Goal: Transaction & Acquisition: Book appointment/travel/reservation

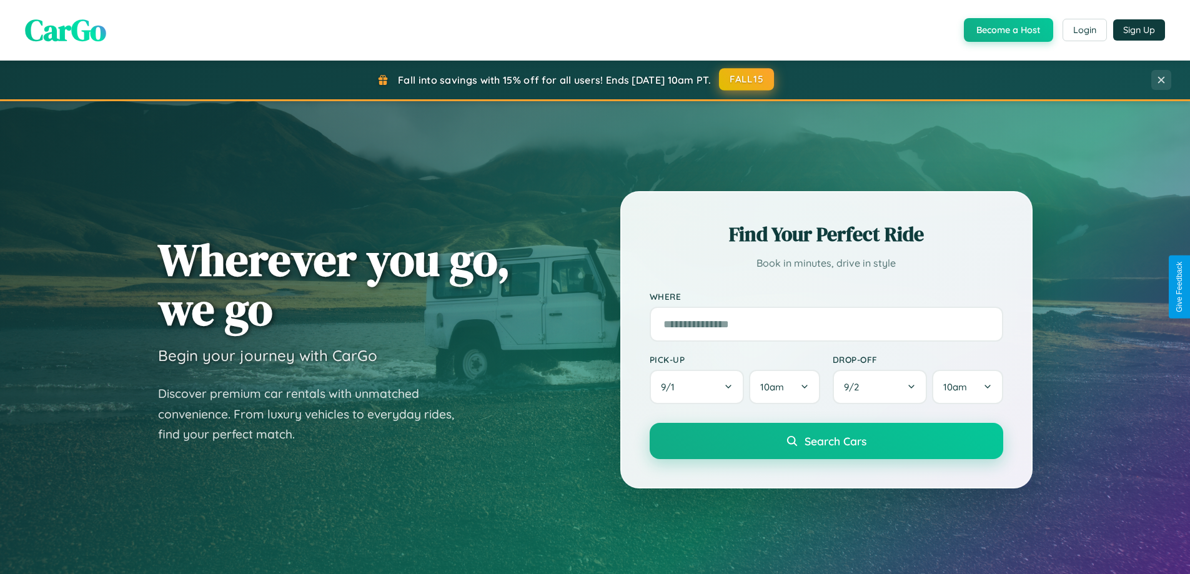
click at [747, 79] on button "FALL15" at bounding box center [746, 79] width 55 height 22
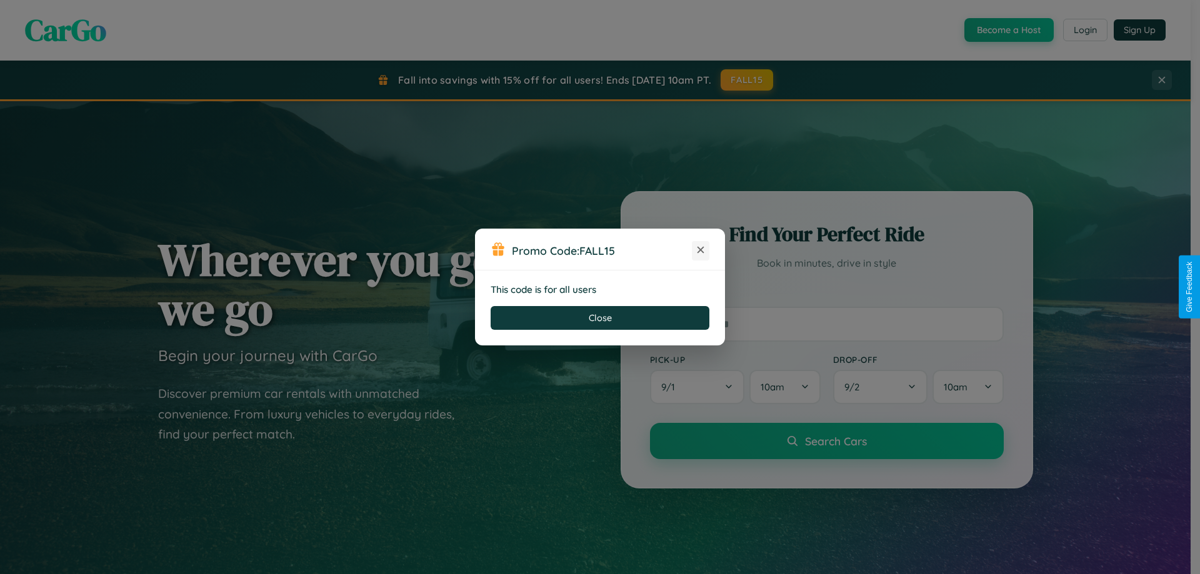
click at [700, 251] on icon at bounding box center [700, 250] width 12 height 12
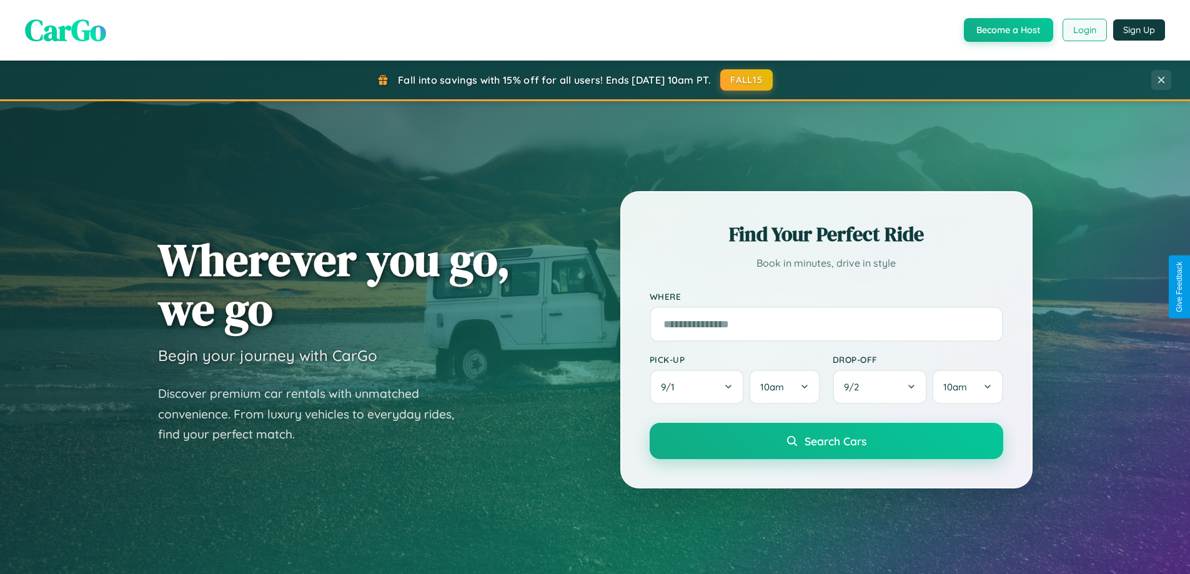
click at [1084, 30] on button "Login" at bounding box center [1085, 30] width 44 height 22
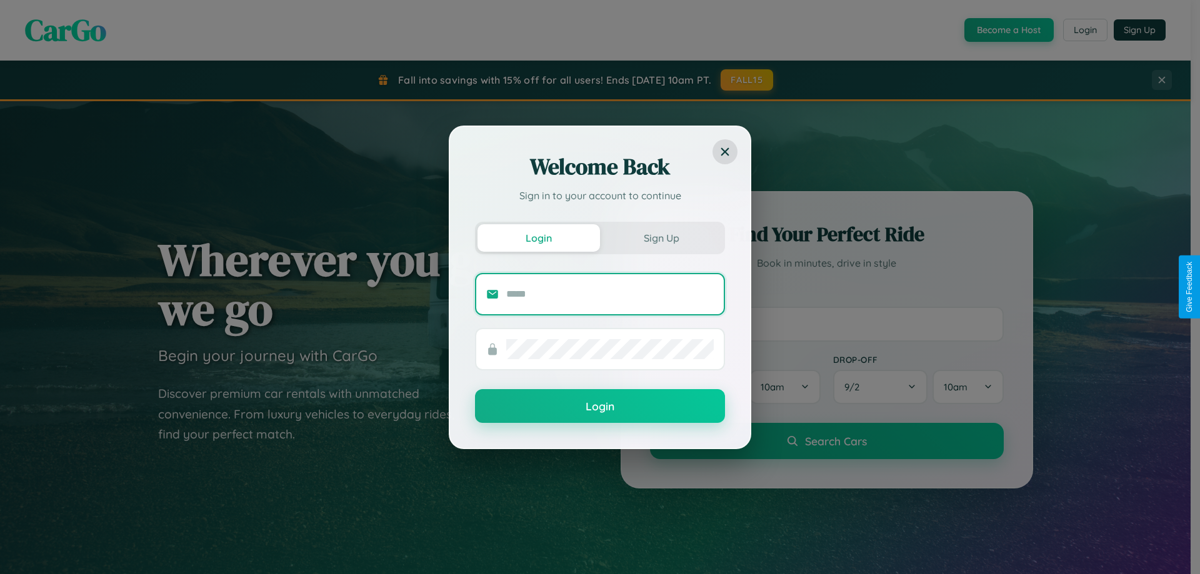
click at [610, 294] on input "text" at bounding box center [609, 294] width 207 height 20
type input "**********"
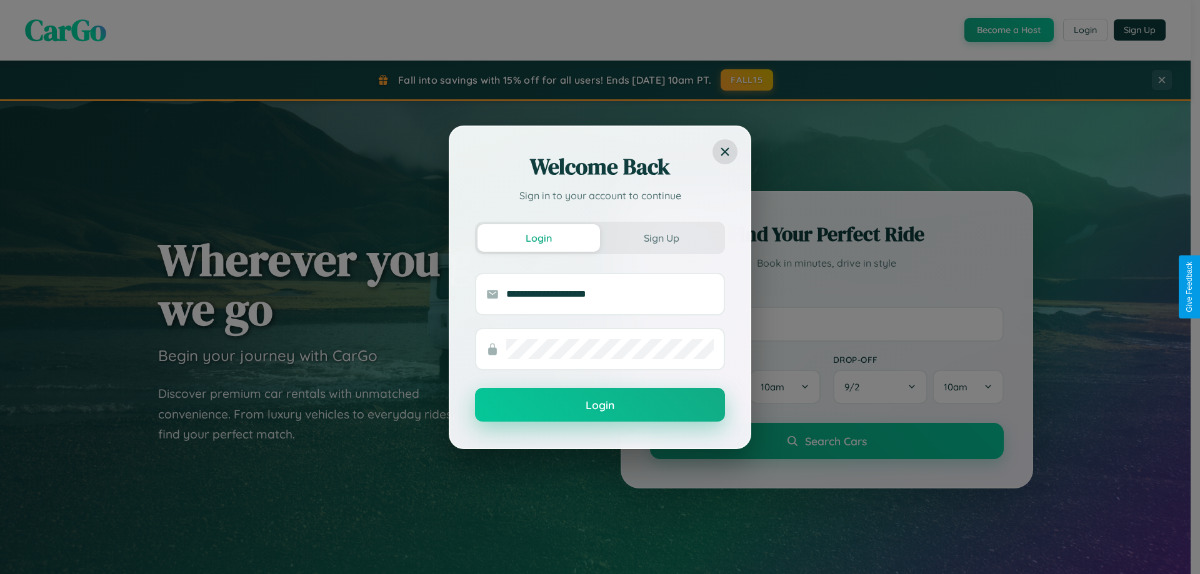
click at [600, 405] on button "Login" at bounding box center [600, 405] width 250 height 34
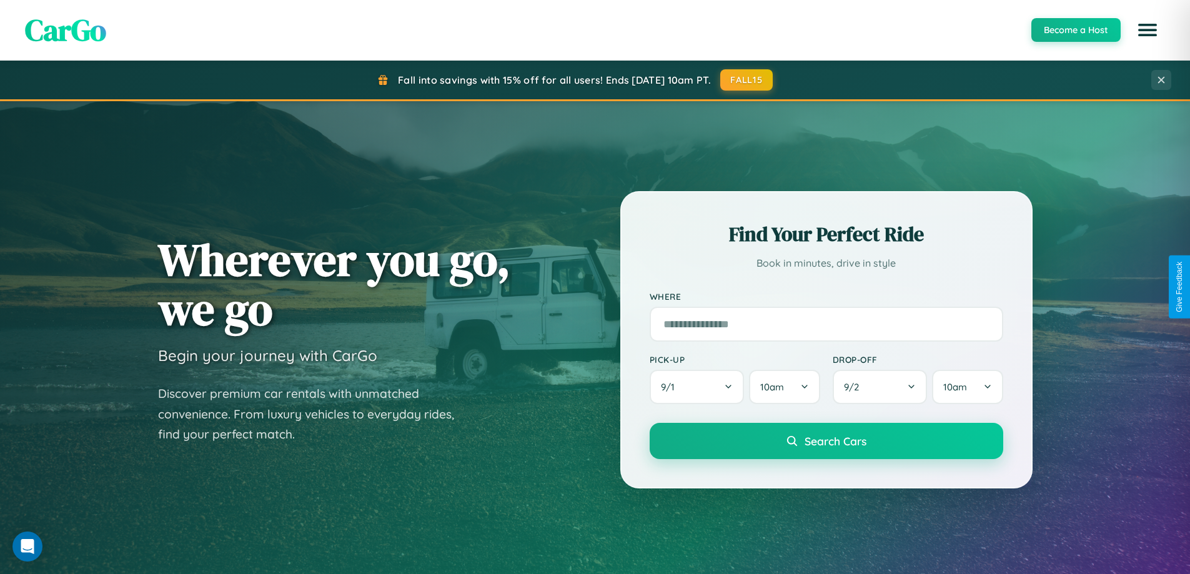
scroll to position [2404, 0]
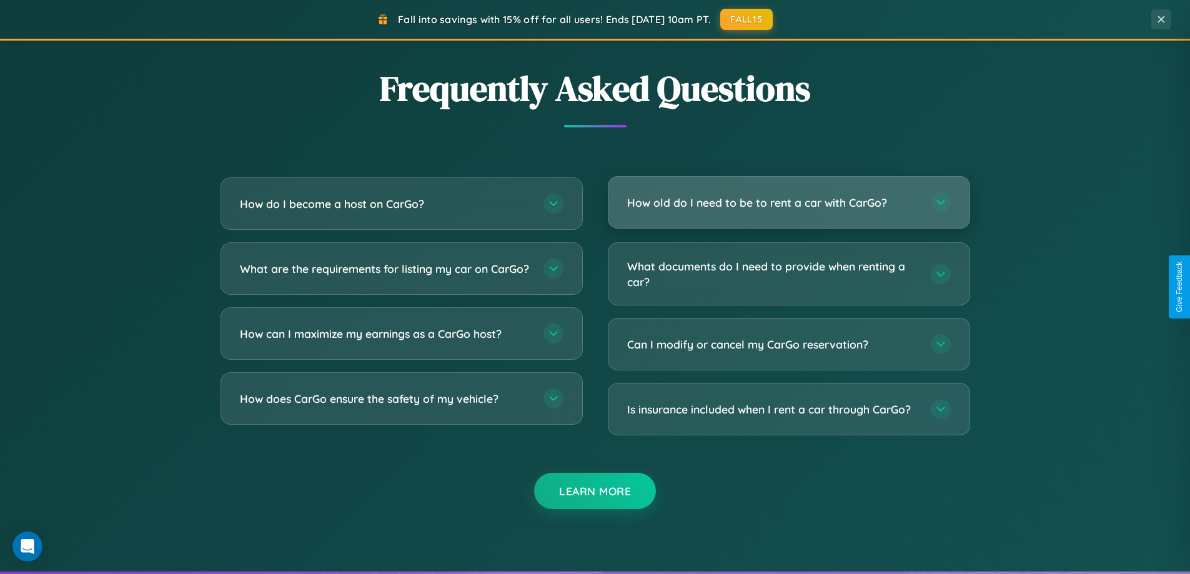
click at [788, 202] on h3 "How old do I need to be to rent a car with CarGo?" at bounding box center [772, 203] width 291 height 16
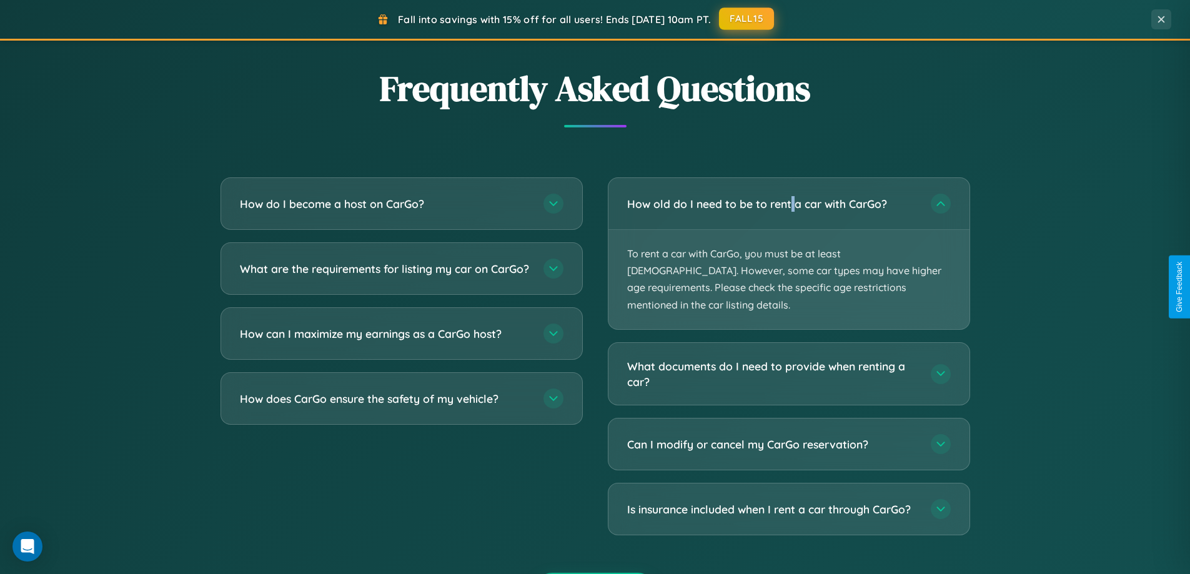
click at [747, 19] on button "FALL15" at bounding box center [746, 18] width 55 height 22
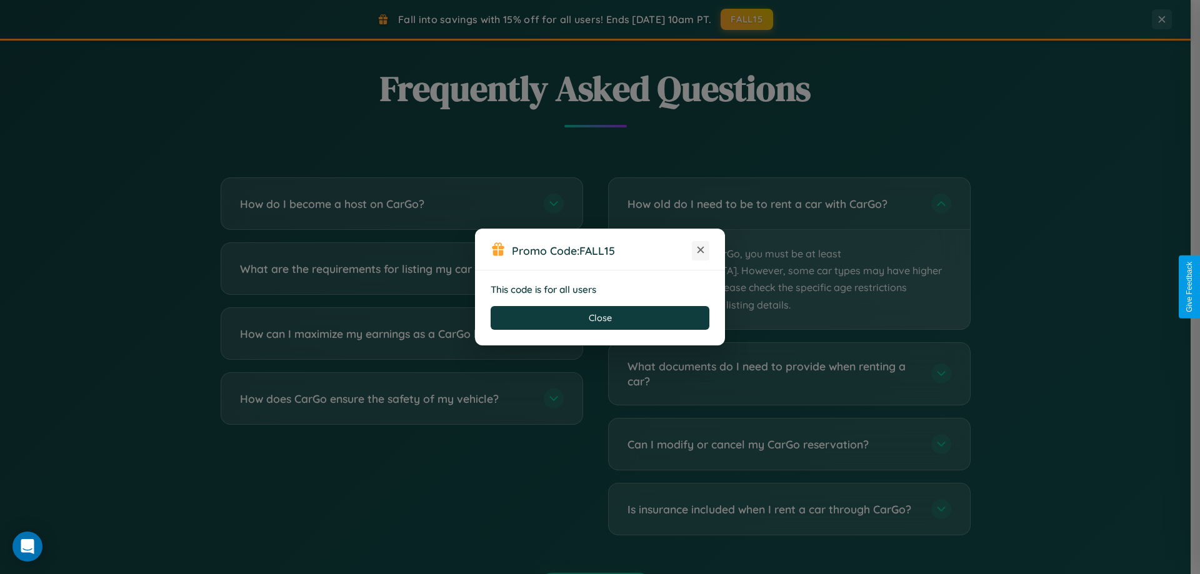
click at [700, 251] on icon at bounding box center [700, 250] width 12 height 12
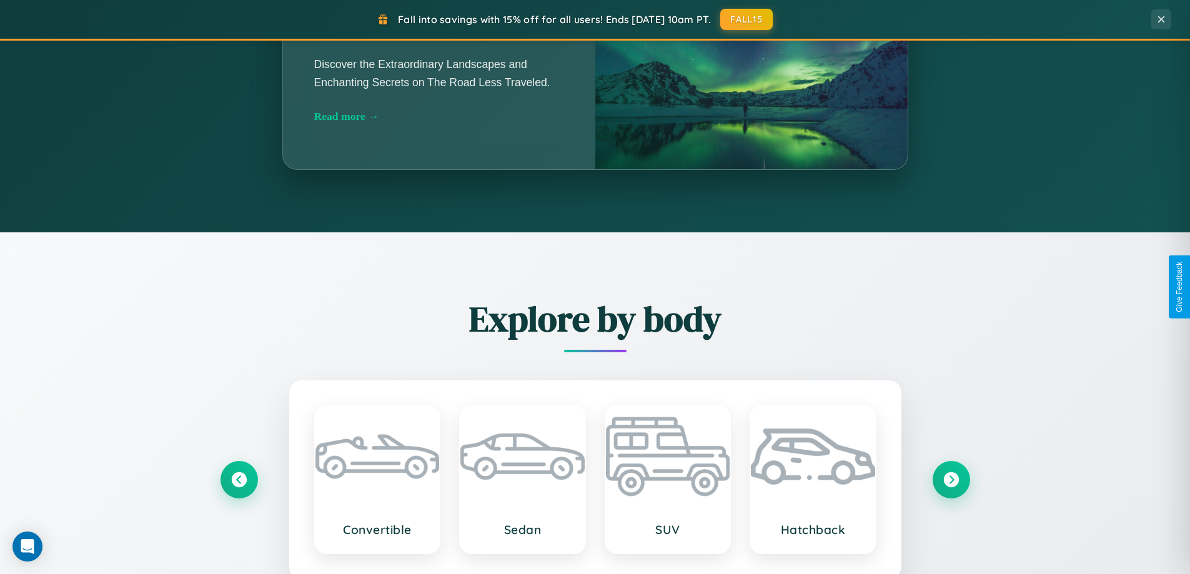
scroll to position [860, 0]
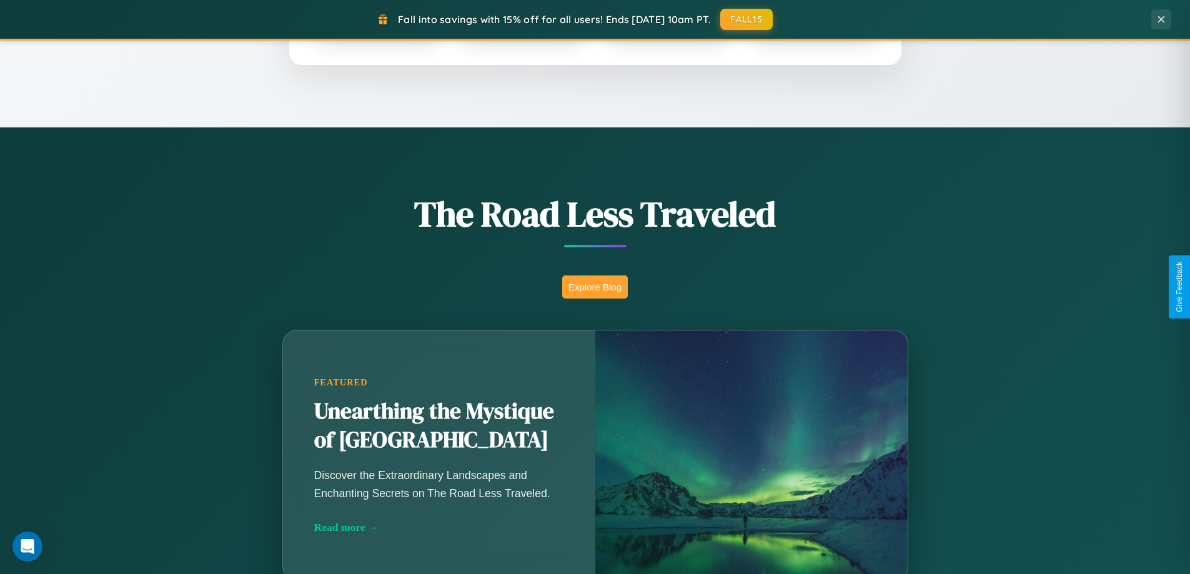
click at [595, 287] on button "Explore Blog" at bounding box center [595, 287] width 66 height 23
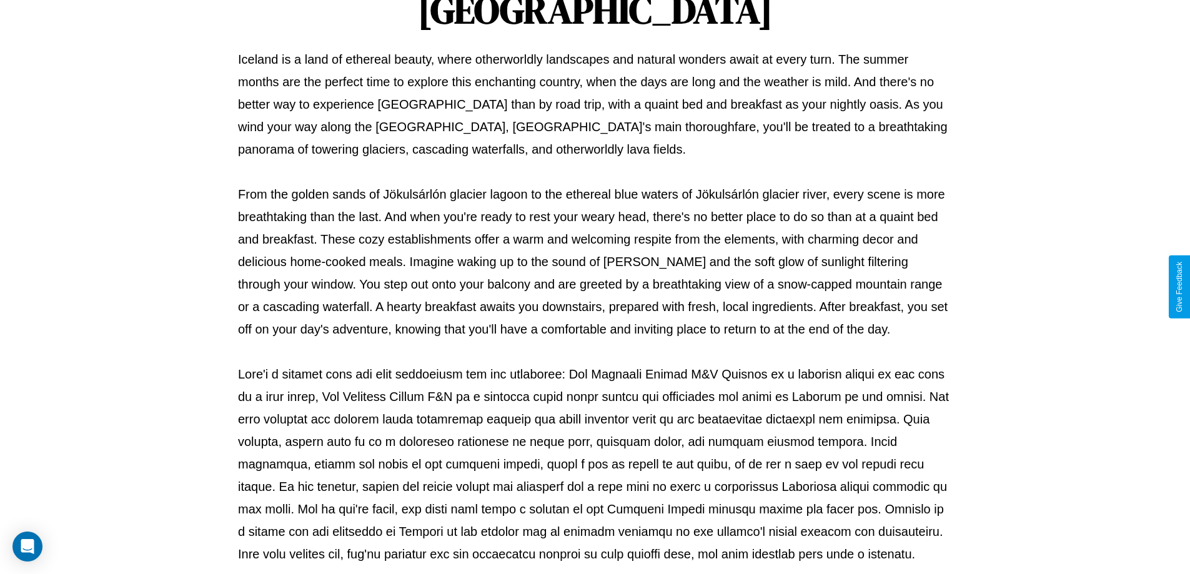
scroll to position [404, 0]
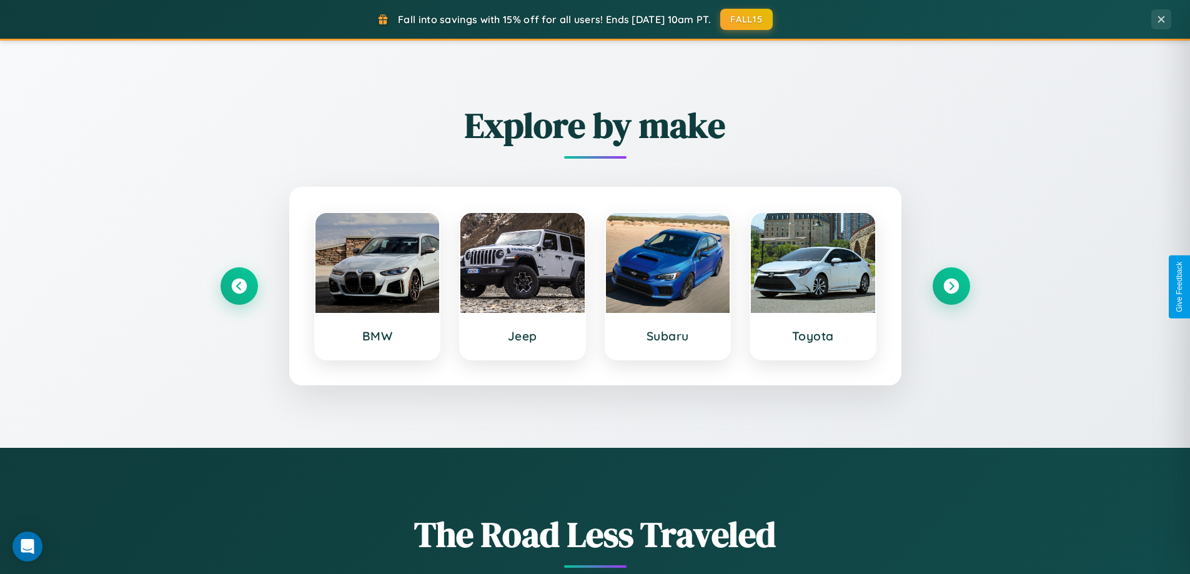
scroll to position [539, 0]
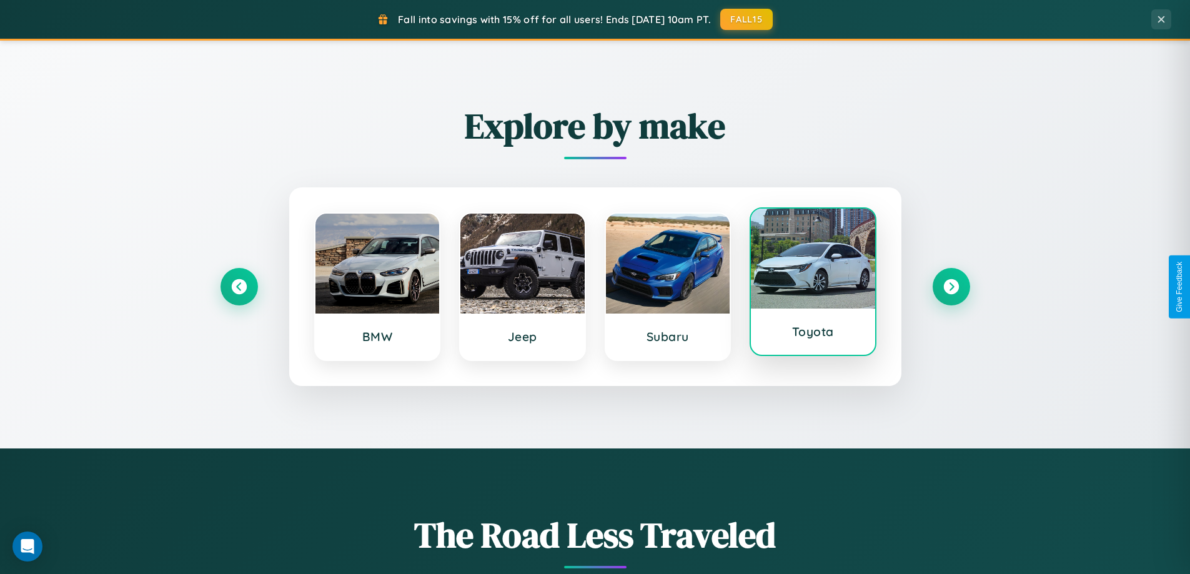
click at [813, 285] on div at bounding box center [813, 259] width 124 height 100
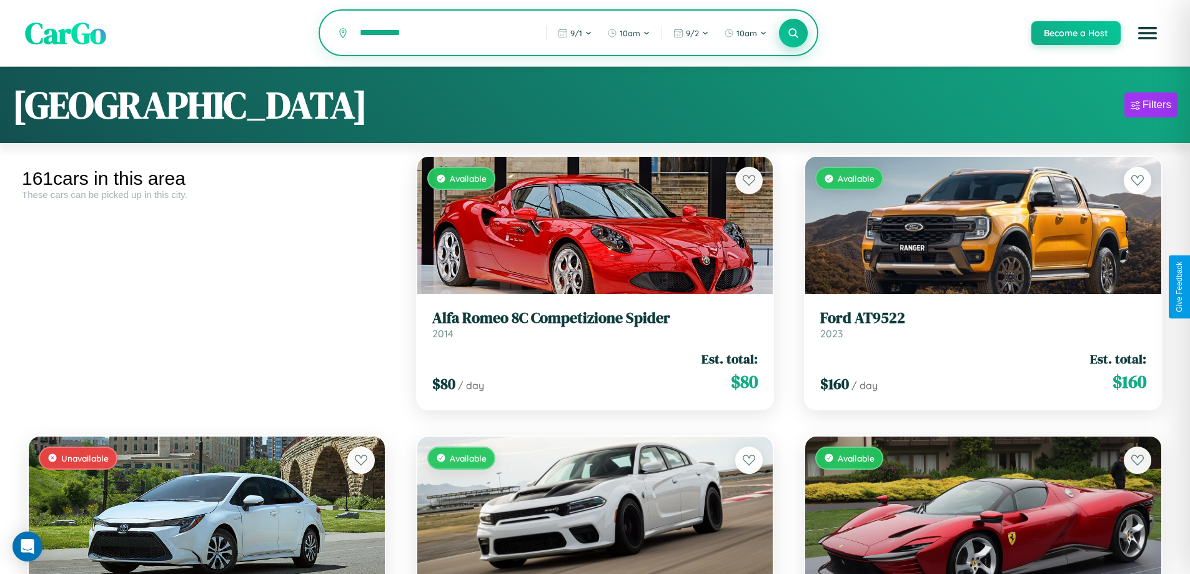
type input "**********"
click at [793, 34] on icon at bounding box center [794, 33] width 12 height 12
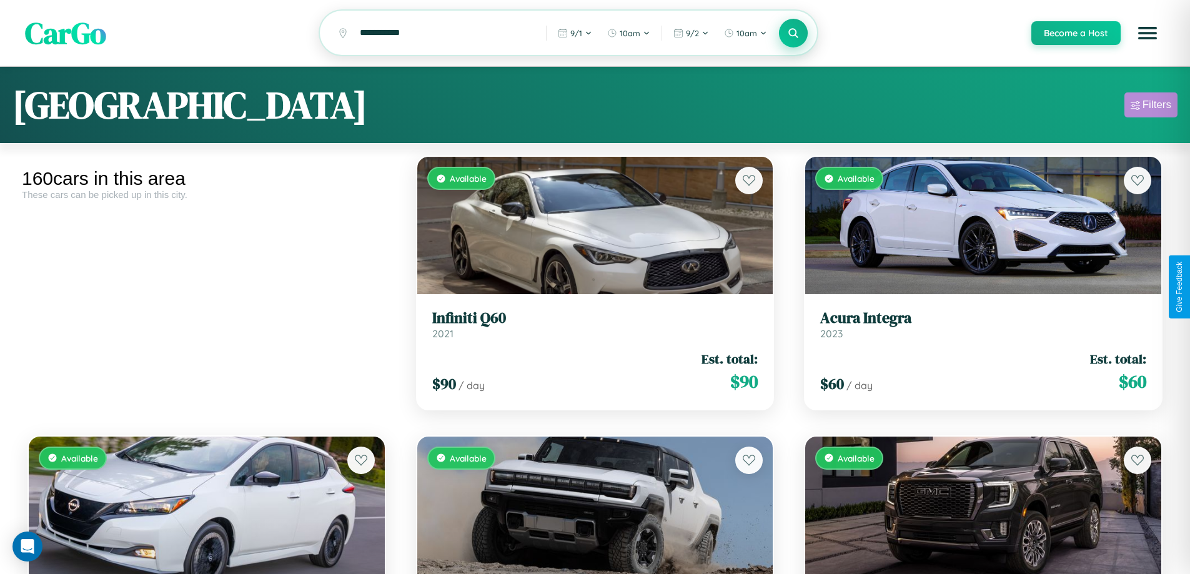
click at [1151, 107] on div "Filters" at bounding box center [1157, 105] width 29 height 12
